Goal: Task Accomplishment & Management: Complete application form

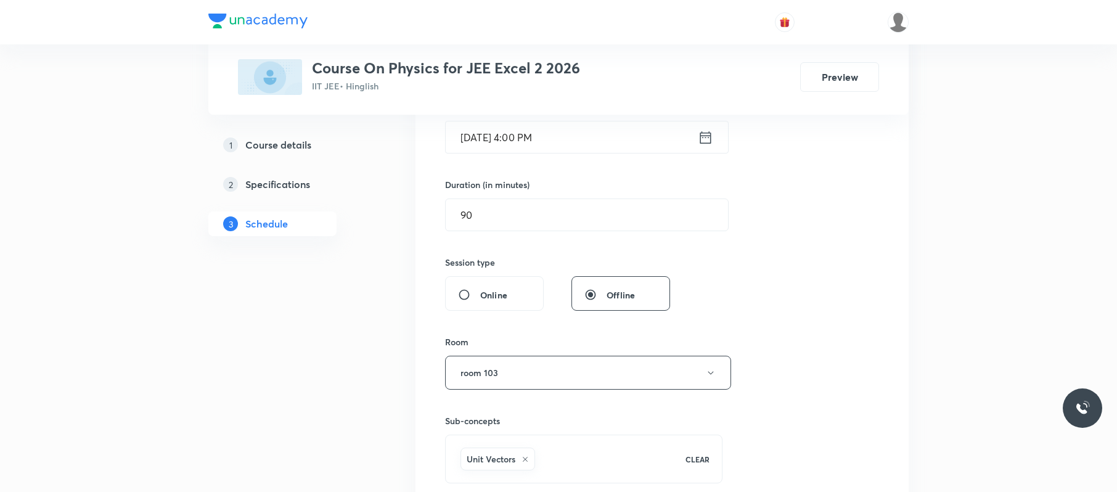
scroll to position [652, 0]
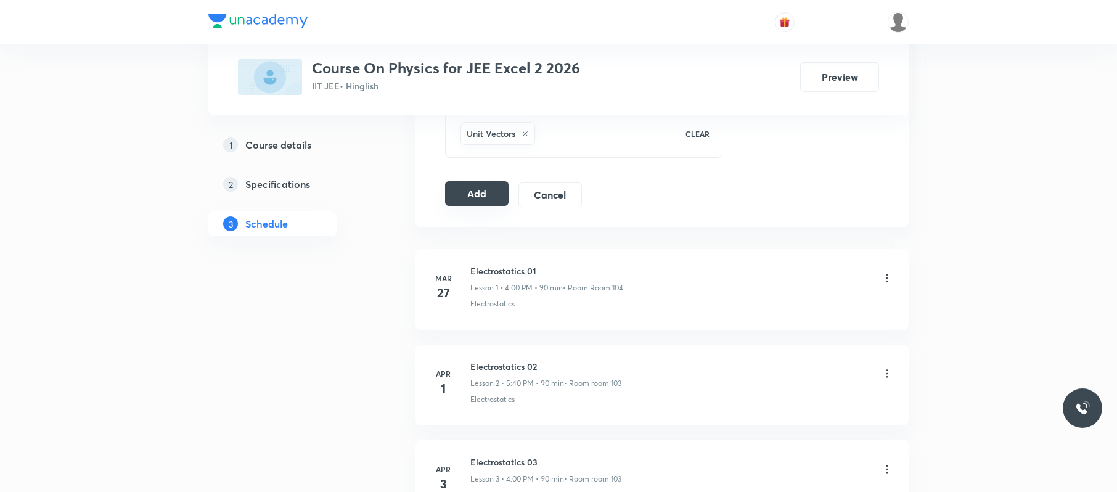
click at [459, 192] on button "Add" at bounding box center [476, 193] width 63 height 25
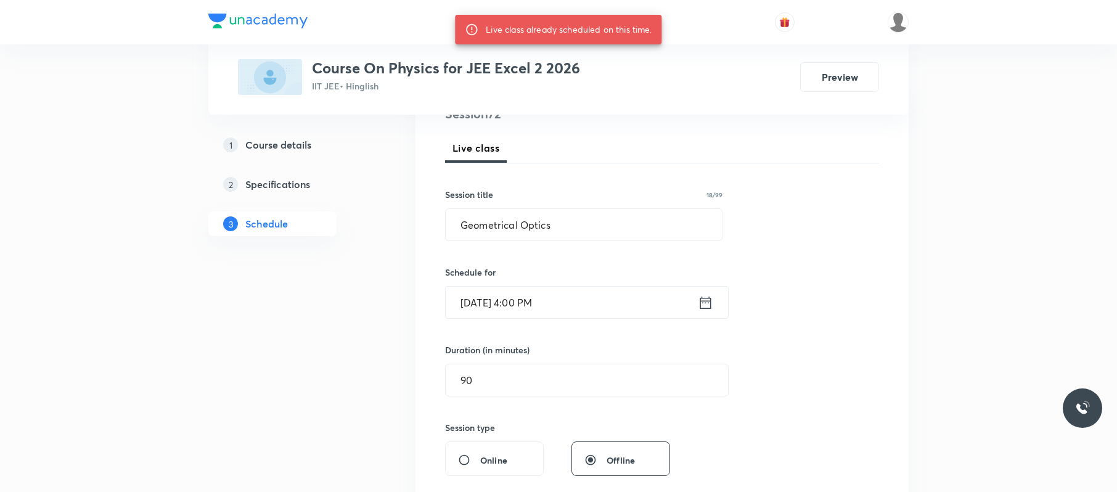
scroll to position [7323, 0]
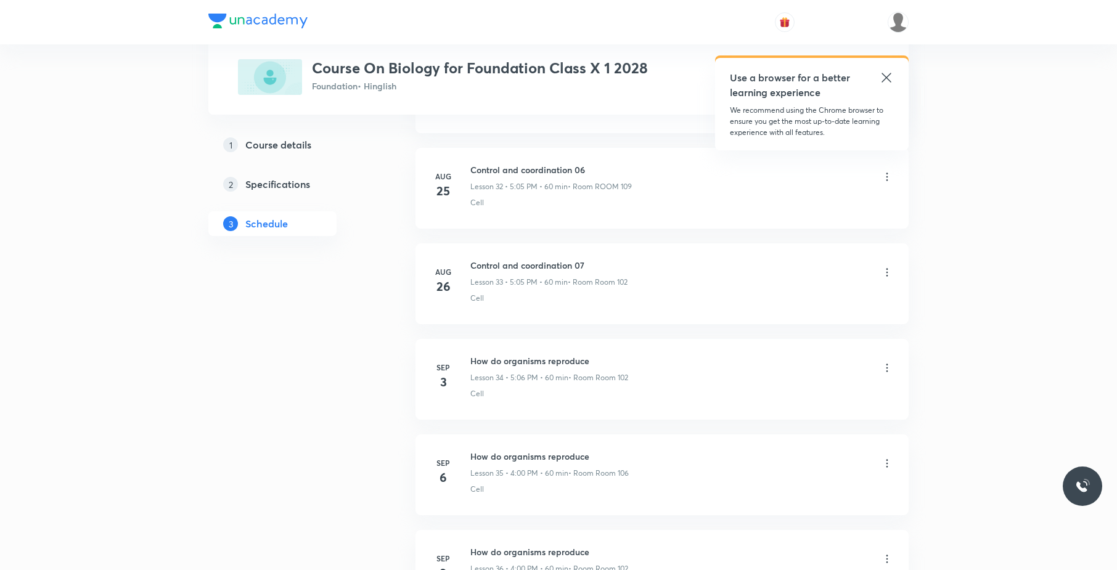
scroll to position [3873, 0]
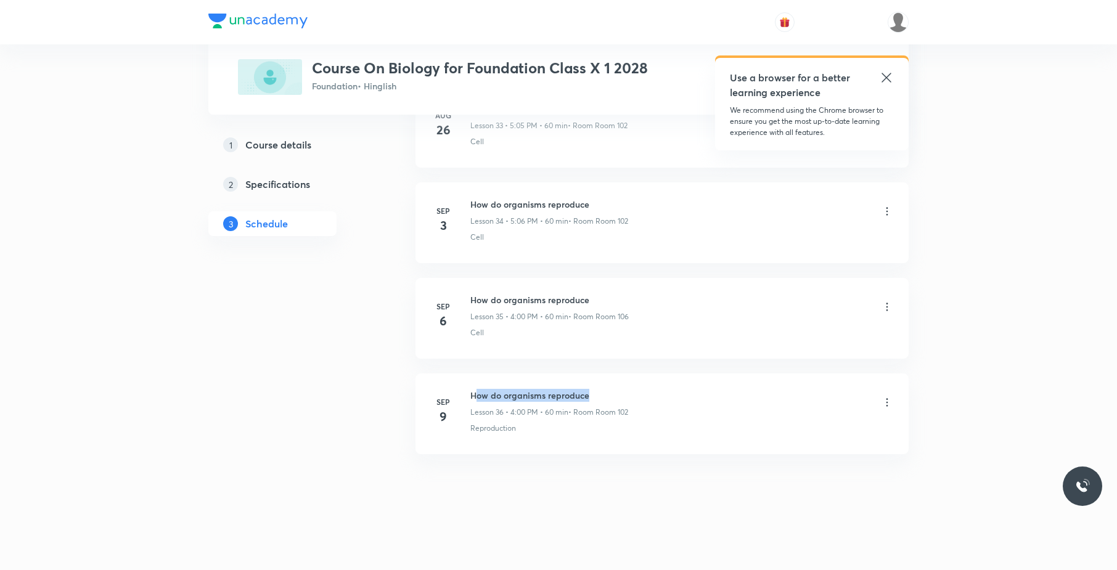
drag, startPoint x: 638, startPoint y: 389, endPoint x: 474, endPoint y: 386, distance: 164.6
click at [474, 386] on li "Sep 9 How do organisms reproduce Lesson 36 • 4:00 PM • 60 min • Room Room 102 R…" at bounding box center [661, 413] width 493 height 81
drag, startPoint x: 469, startPoint y: 386, endPoint x: 600, endPoint y: 386, distance: 130.6
click at [600, 386] on li "Sep 9 How do organisms reproduce Lesson 36 • 4:00 PM • 60 min • Room Room 102 R…" at bounding box center [661, 413] width 493 height 81
copy h6 "How do organisms reproduce"
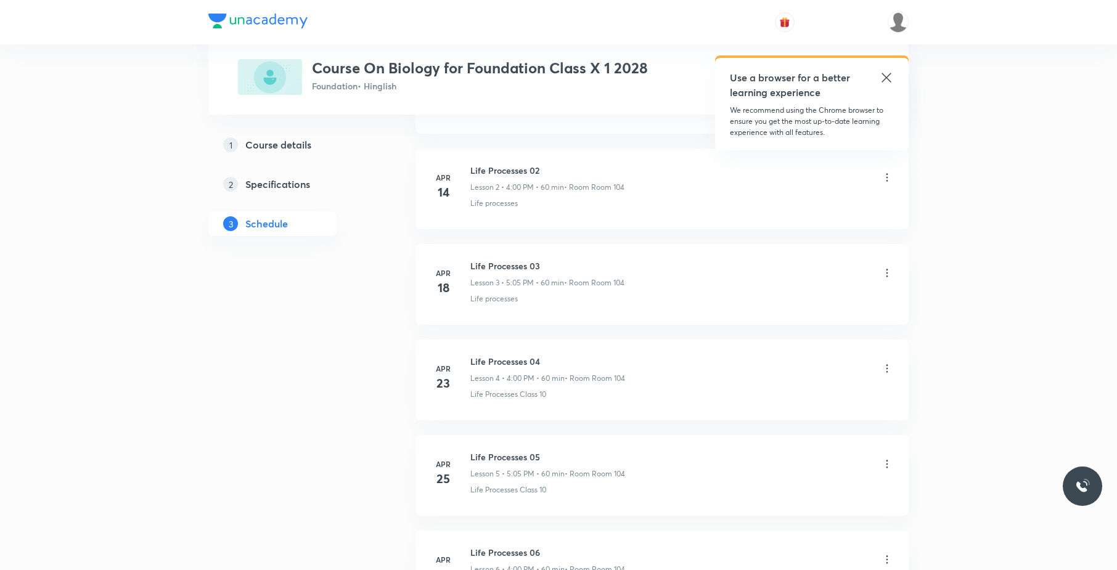
scroll to position [0, 0]
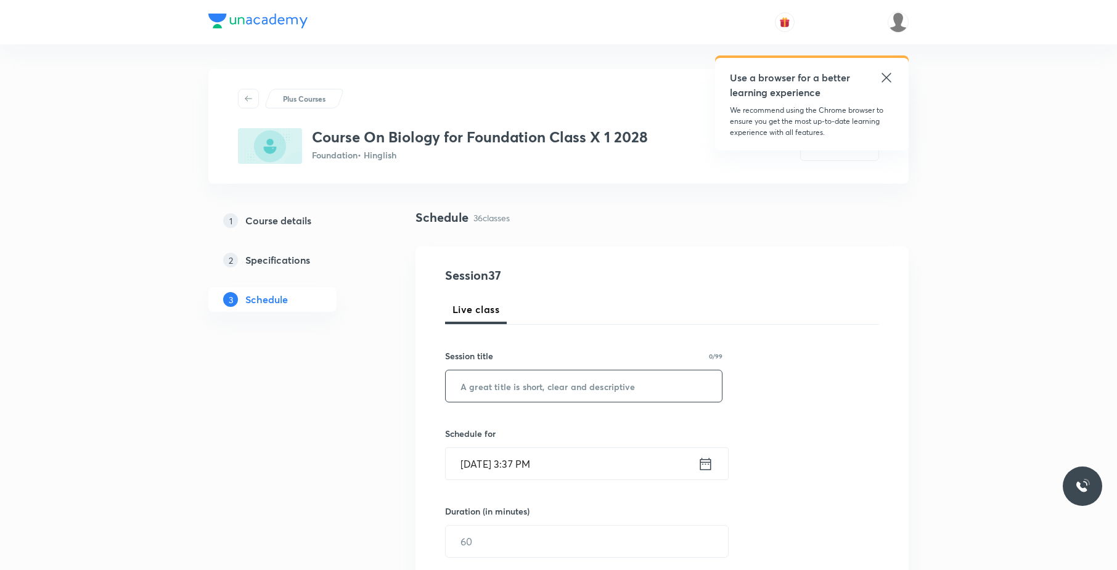
click at [597, 378] on input "text" at bounding box center [583, 385] width 276 height 31
paste input "How do organisms reproduce"
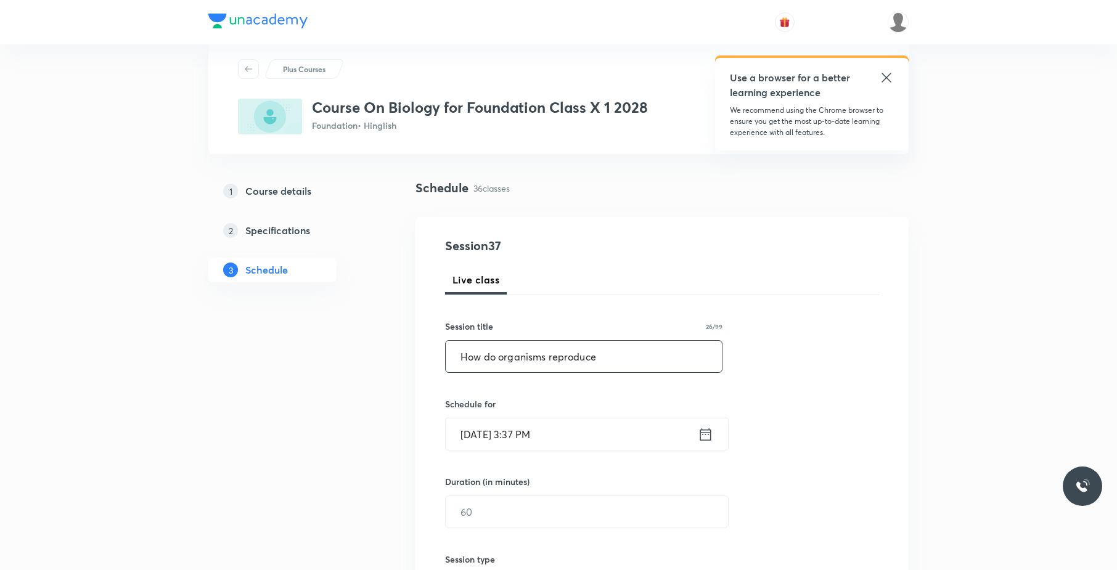
scroll to position [30, 0]
type input "How do organisms reproduce"
click at [570, 444] on input "Oct 8, 2025, 3:37 PM" at bounding box center [571, 433] width 252 height 31
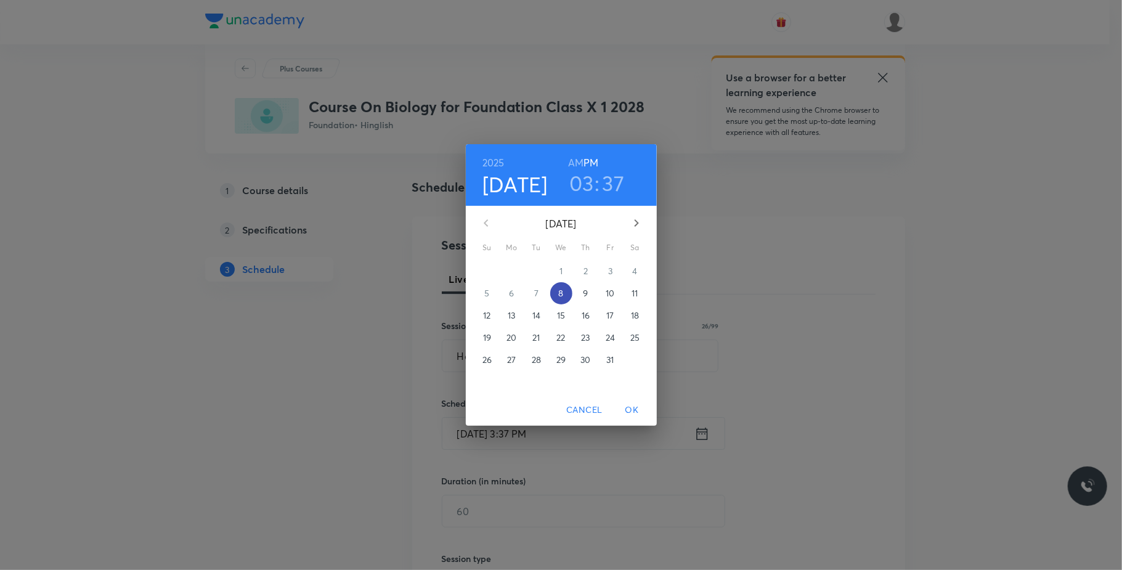
click at [558, 290] on p "8" at bounding box center [560, 293] width 5 height 12
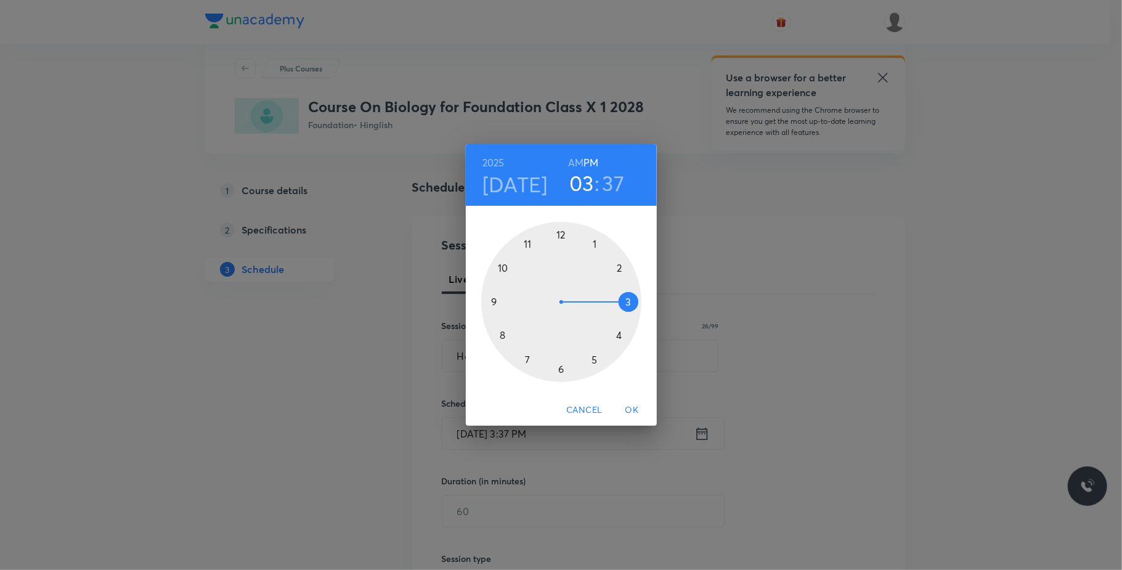
click at [619, 334] on div at bounding box center [561, 302] width 160 height 160
click at [560, 234] on div at bounding box center [561, 302] width 160 height 160
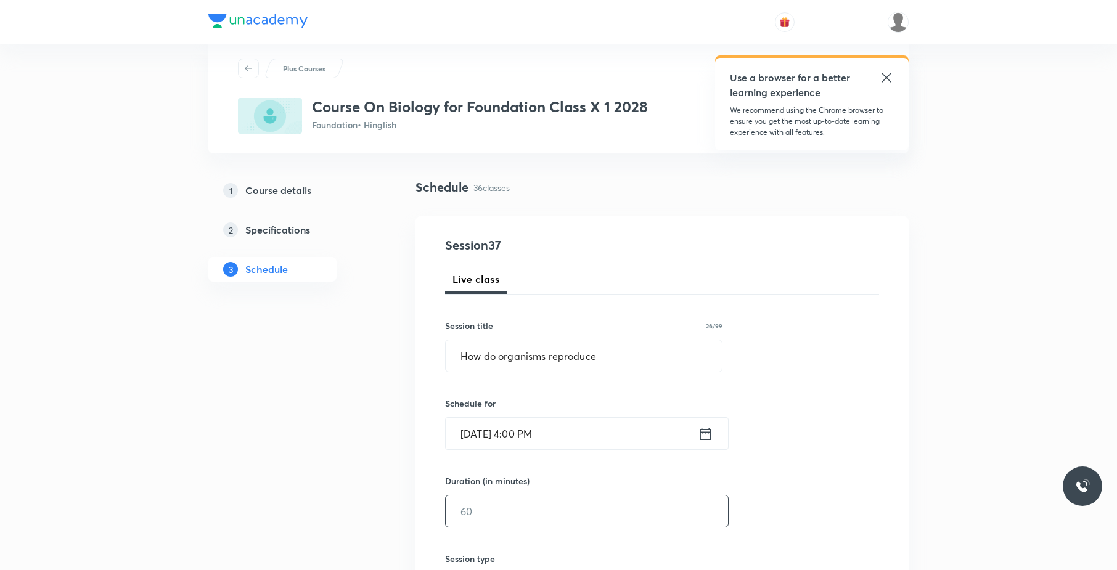
click at [527, 511] on input "text" at bounding box center [586, 510] width 282 height 31
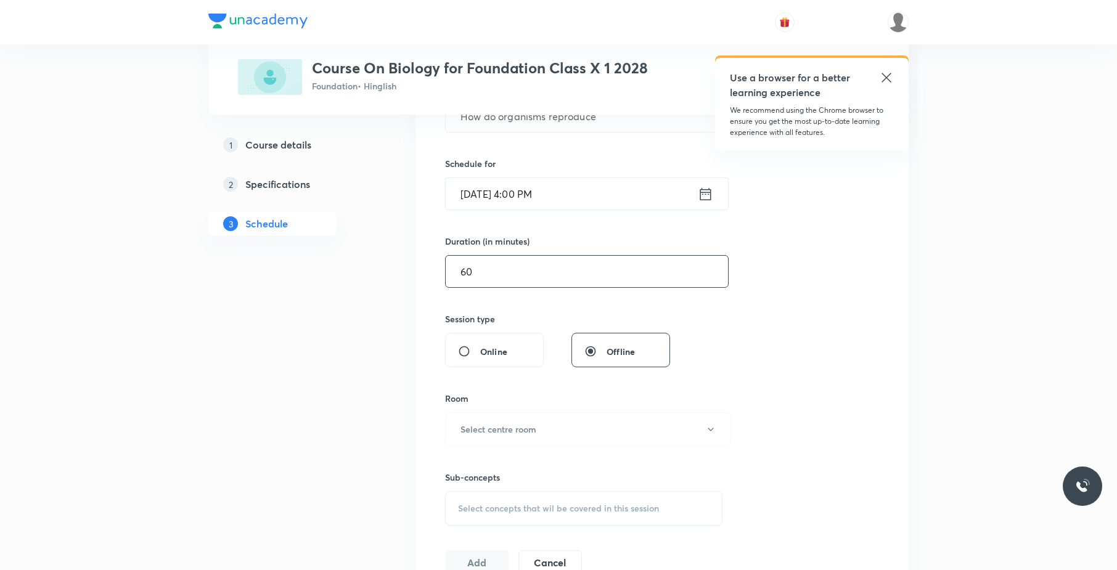
scroll to position [274, 0]
type input "60"
click at [592, 429] on button "Select centre room" at bounding box center [588, 425] width 286 height 34
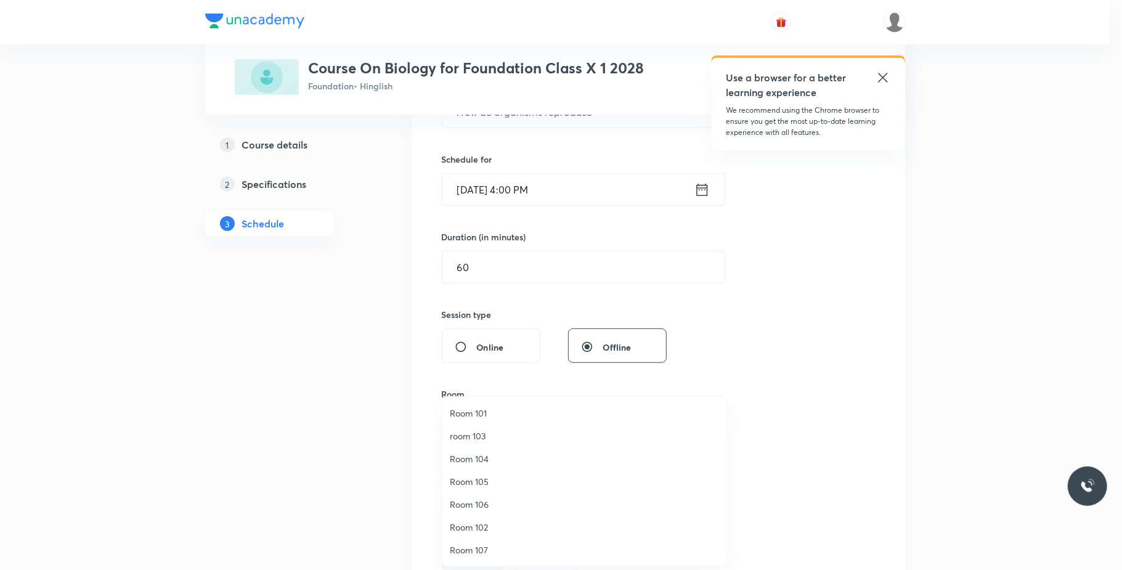
click at [498, 524] on span "Room 102" at bounding box center [585, 527] width 270 height 13
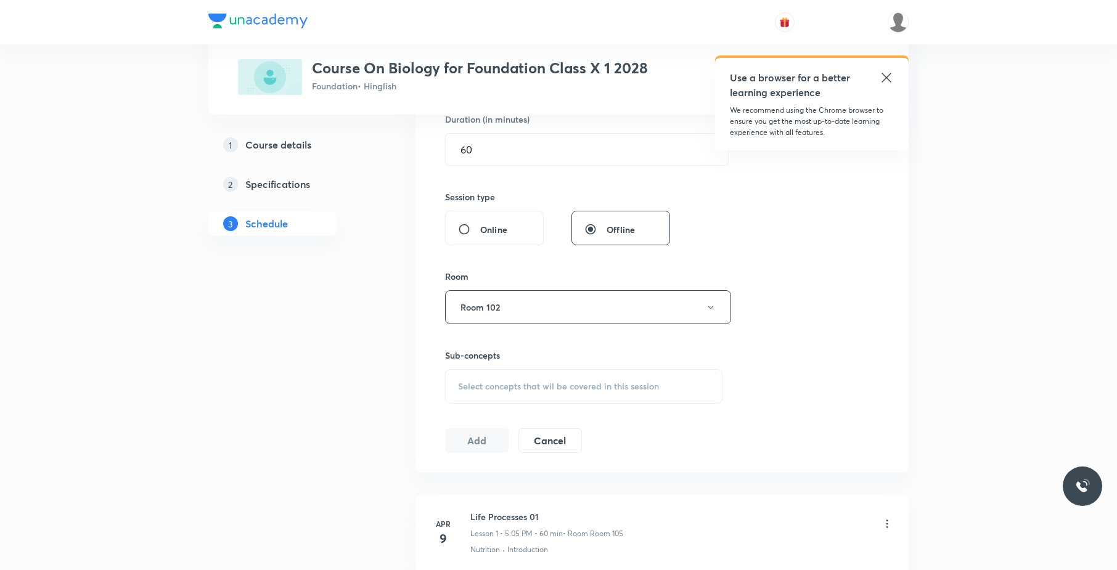
scroll to position [393, 0]
click at [631, 381] on span "Select concepts that wil be covered in this session" at bounding box center [558, 386] width 201 height 10
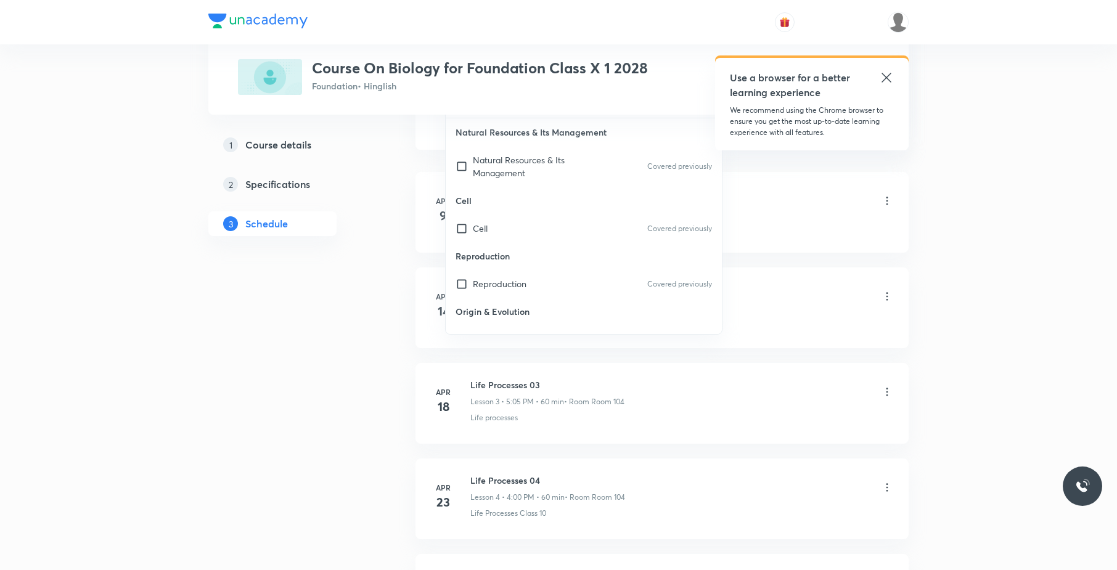
scroll to position [725, 0]
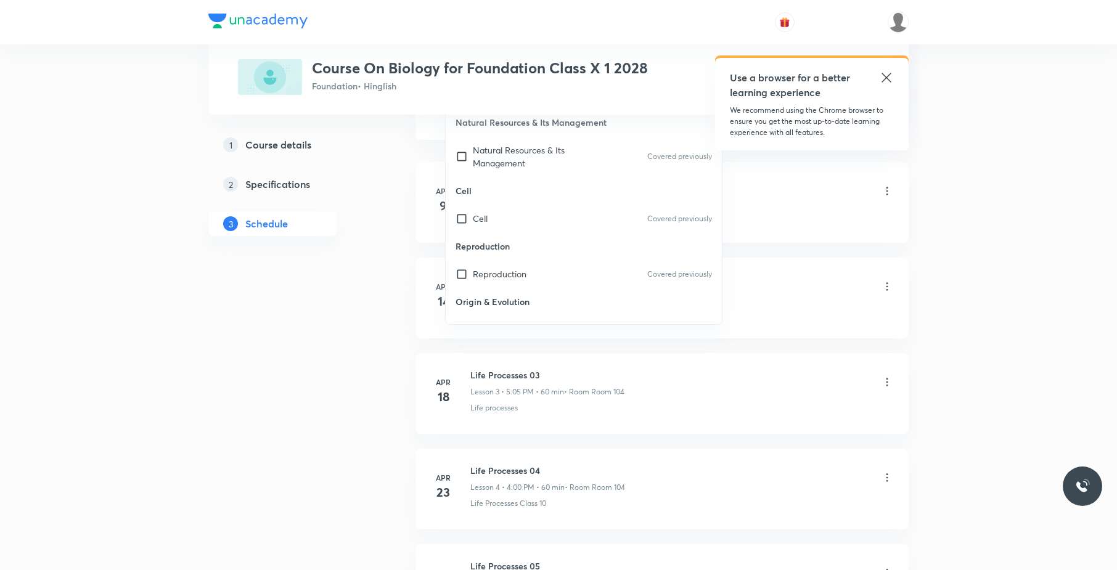
click at [579, 252] on p "Reproduction" at bounding box center [583, 246] width 276 height 28
click at [637, 206] on div "Cell Covered previously" at bounding box center [583, 219] width 276 height 28
checkbox input "true"
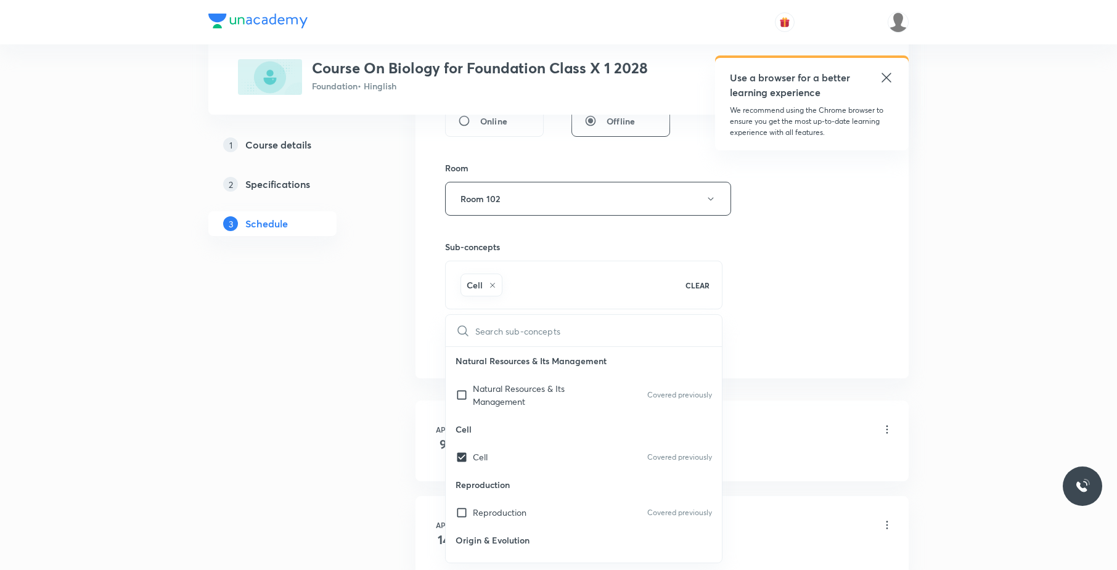
scroll to position [466, 0]
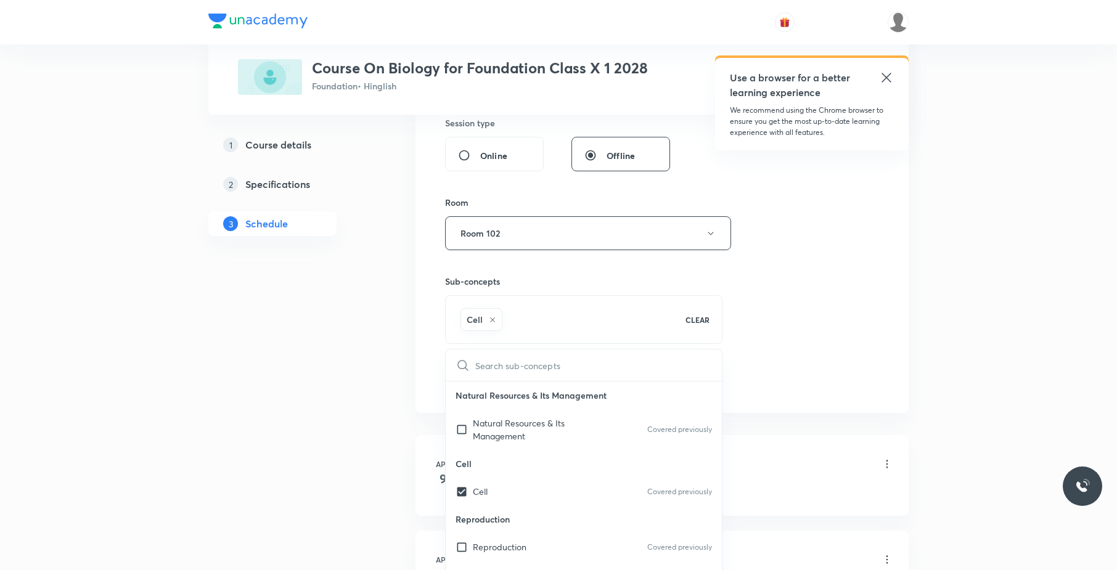
drag, startPoint x: 991, startPoint y: 205, endPoint x: 907, endPoint y: 230, distance: 87.9
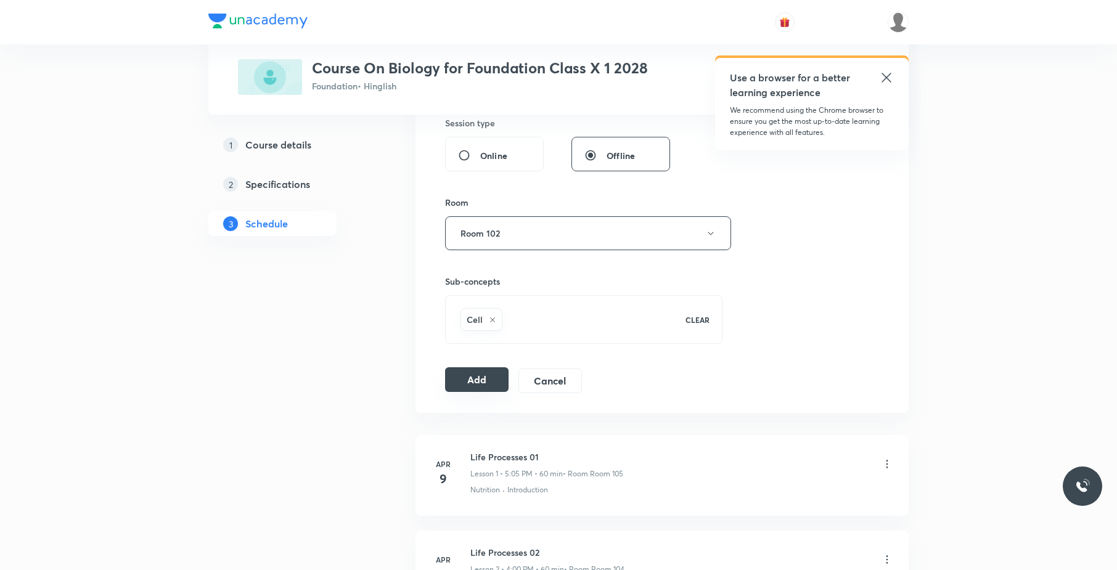
click at [486, 385] on button "Add" at bounding box center [476, 379] width 63 height 25
